Goal: Find contact information: Find contact information

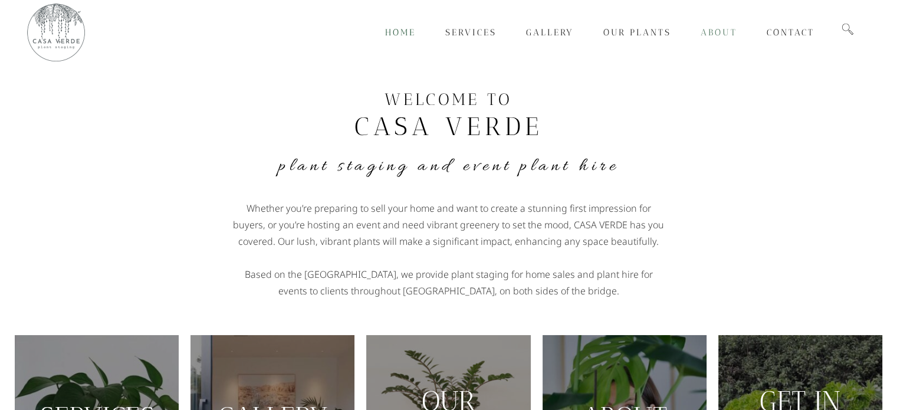
click at [719, 34] on span "About" at bounding box center [719, 32] width 37 height 11
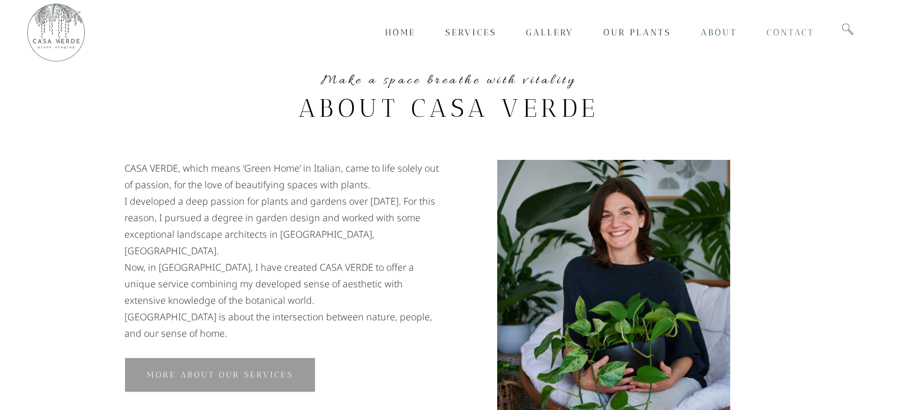
click at [781, 35] on span "Contact" at bounding box center [791, 32] width 48 height 11
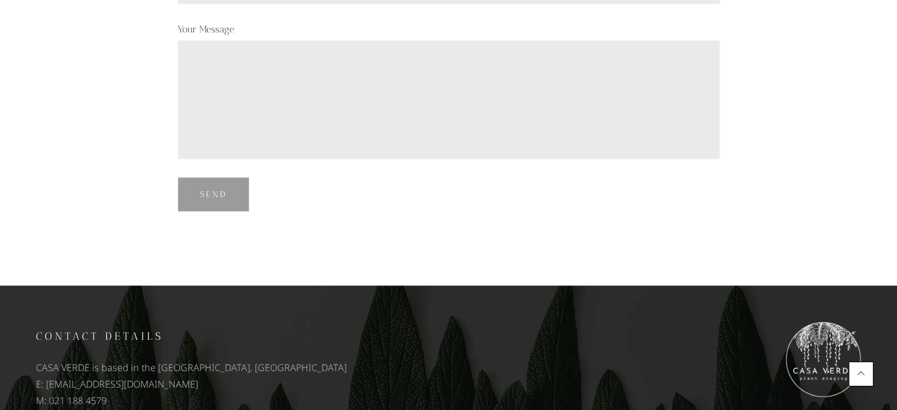
scroll to position [618, 0]
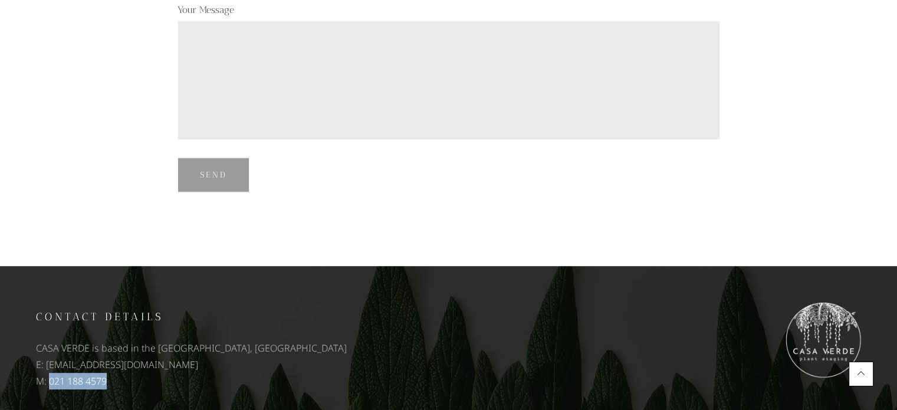
drag, startPoint x: 114, startPoint y: 366, endPoint x: 50, endPoint y: 372, distance: 65.2
click at [50, 373] on p "M: 021 188 4579" at bounding box center [239, 381] width 407 height 17
copy p "021 188 4579"
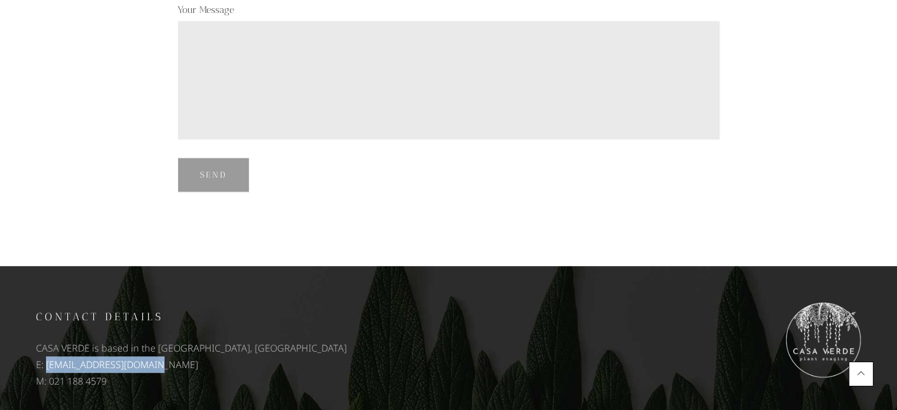
drag, startPoint x: 149, startPoint y: 348, endPoint x: 47, endPoint y: 344, distance: 101.6
click at [47, 356] on p "E: [EMAIL_ADDRESS][DOMAIN_NAME]" at bounding box center [239, 364] width 407 height 17
copy p "chiara@casaverde.co.nz"
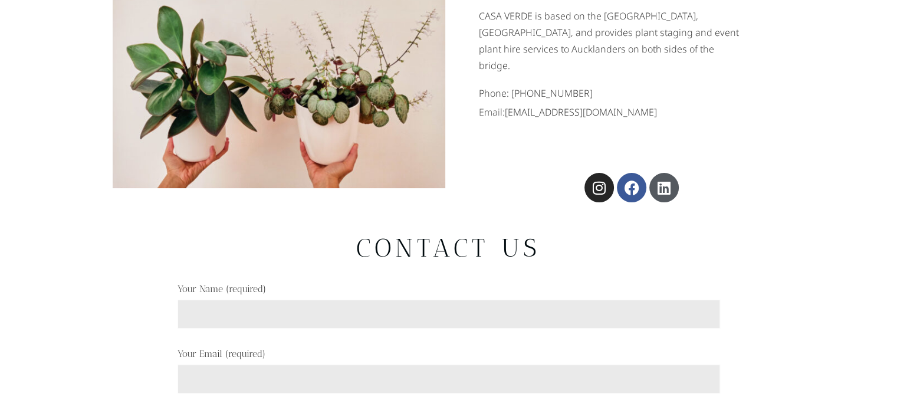
scroll to position [0, 0]
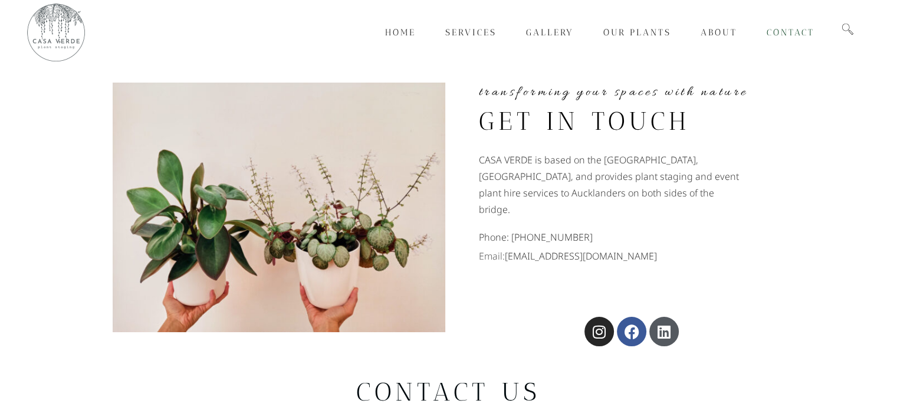
click at [80, 34] on img at bounding box center [56, 32] width 59 height 59
